Goal: Information Seeking & Learning: Learn about a topic

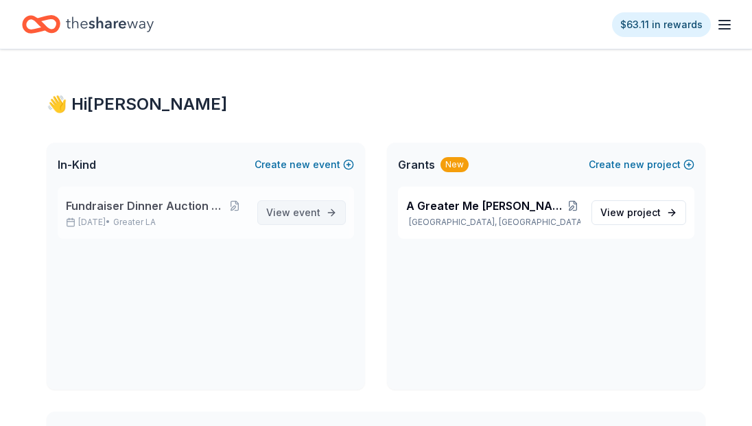
click at [300, 214] on span "event" at bounding box center [306, 213] width 27 height 12
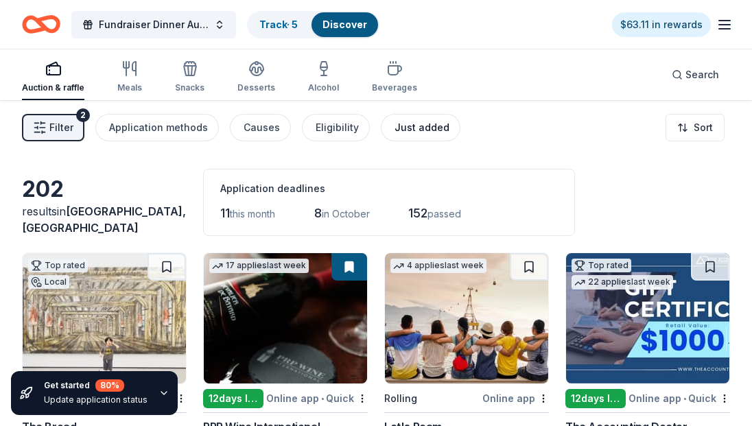
click at [432, 124] on div "Just added" at bounding box center [422, 127] width 55 height 16
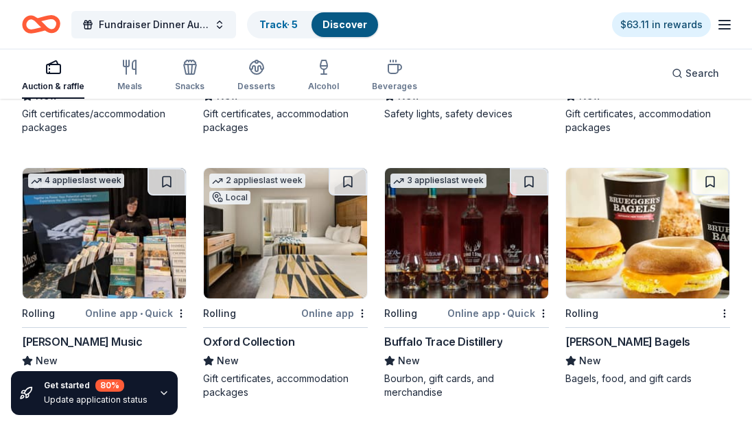
scroll to position [715, 0]
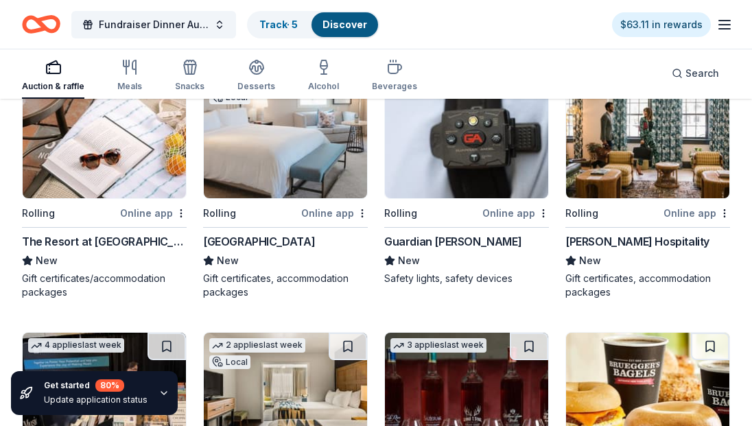
click at [156, 149] on img at bounding box center [104, 133] width 163 height 130
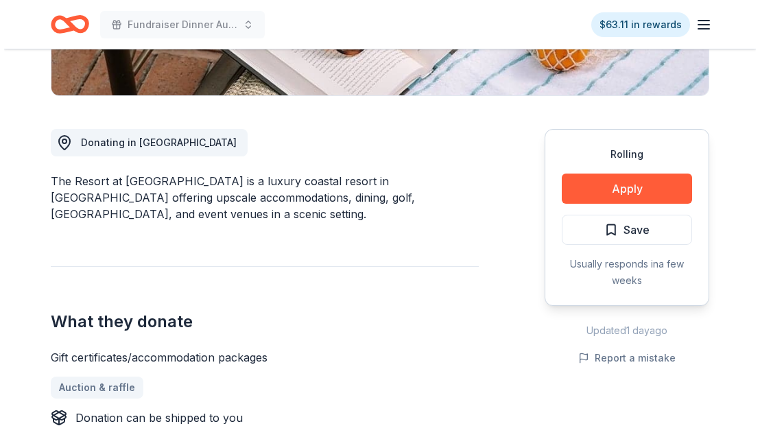
scroll to position [329, 0]
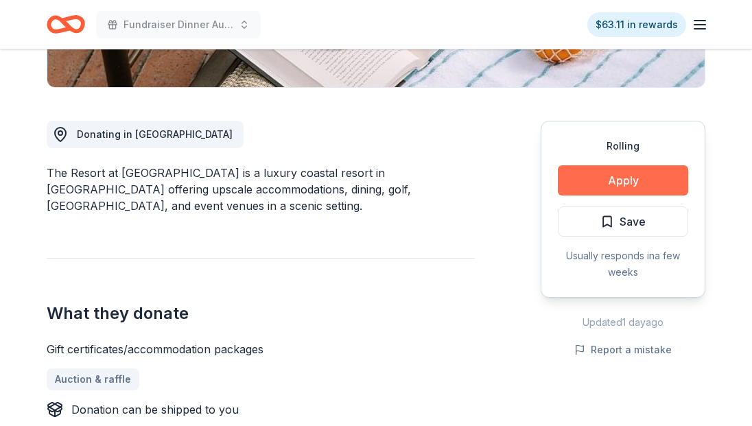
click at [642, 183] on button "Apply" at bounding box center [623, 180] width 130 height 30
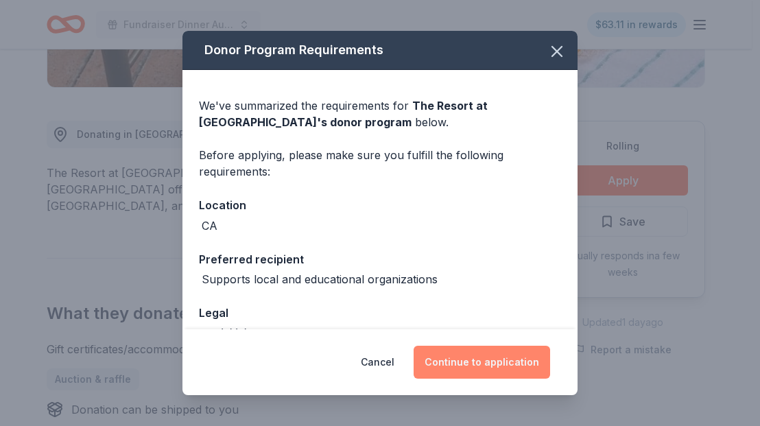
click at [493, 363] on button "Continue to application" at bounding box center [482, 362] width 137 height 33
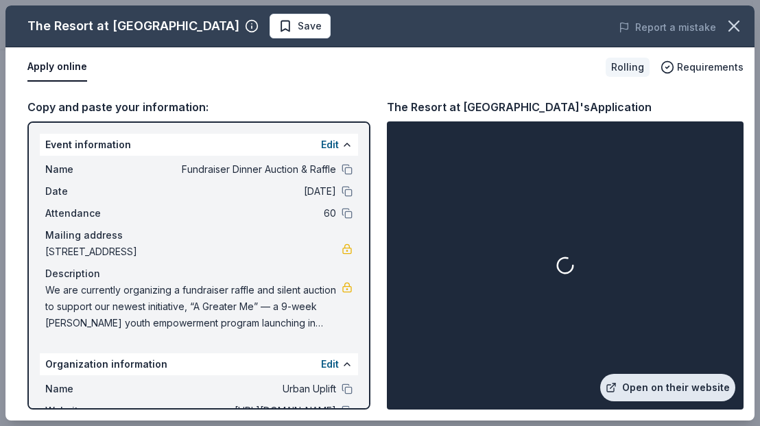
click at [667, 394] on link "Open on their website" at bounding box center [667, 387] width 135 height 27
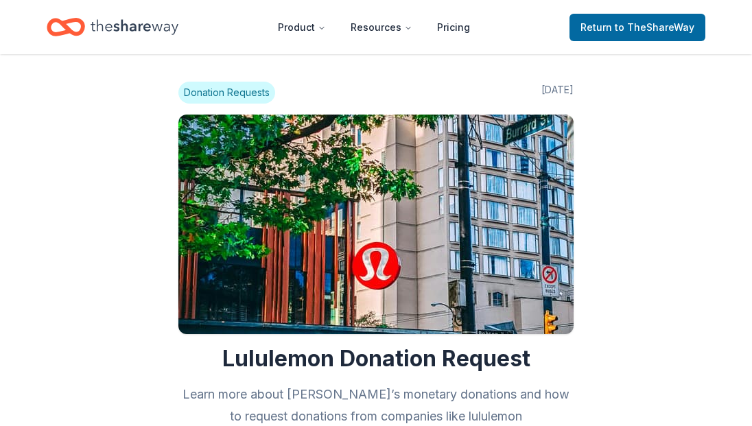
scroll to position [384, 0]
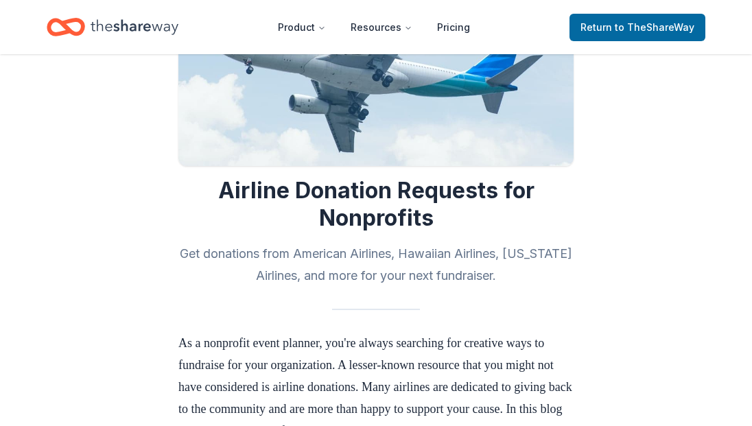
scroll to position [274, 0]
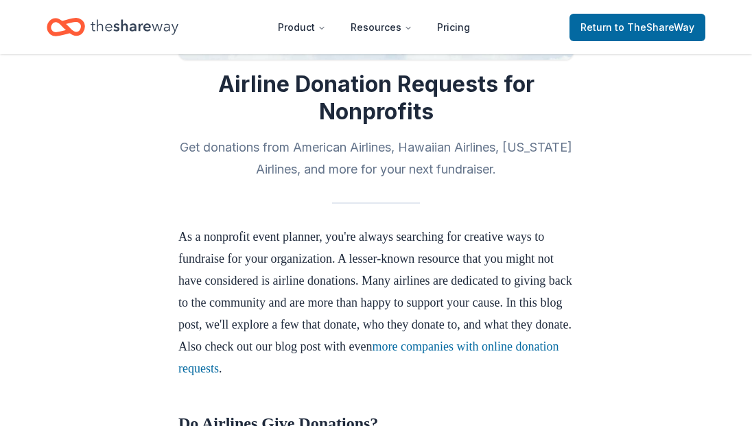
click at [414, 375] on p "As a nonprofit event planner, you're always searching for creative ways to fund…" at bounding box center [375, 303] width 395 height 154
click at [414, 366] on link "more companies with online donation requests" at bounding box center [368, 358] width 380 height 36
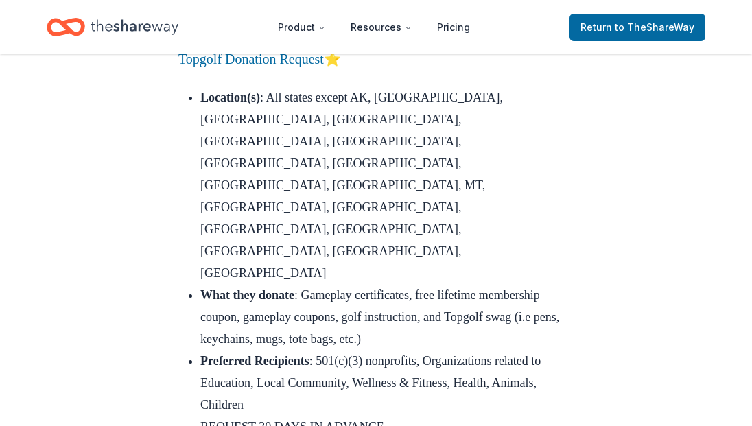
scroll to position [16373, 0]
